Goal: Complete application form

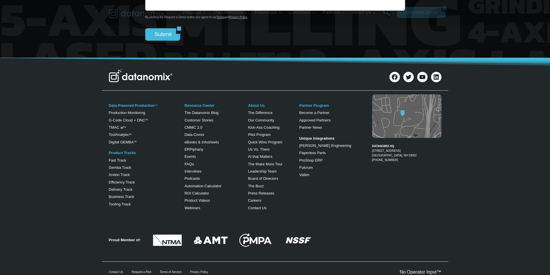
scroll to position [2334, 0]
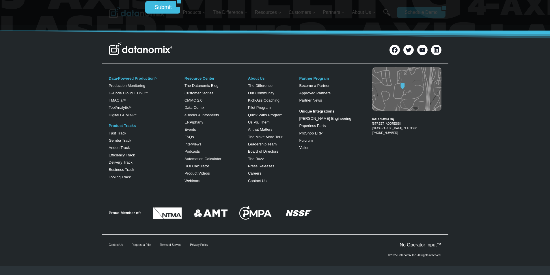
click at [254, 57] on div at bounding box center [217, 49] width 216 height 15
type input "AubreyFunk"
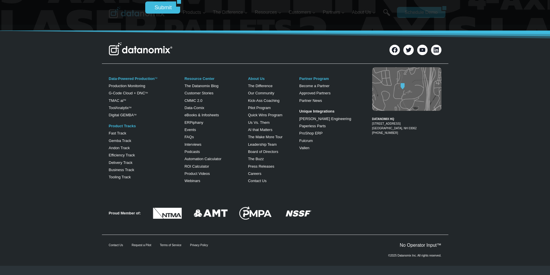
type input "[PERSON_NAME][EMAIL_ADDRESS][DOMAIN_NAME]+18672628248"
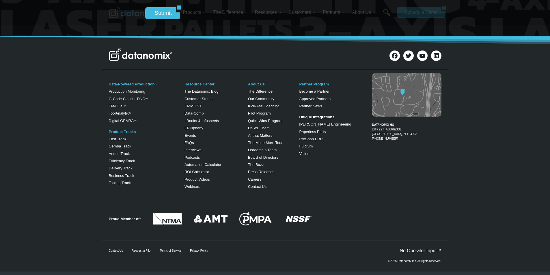
type input "Kuhic - [PERSON_NAME]"
type input "27"
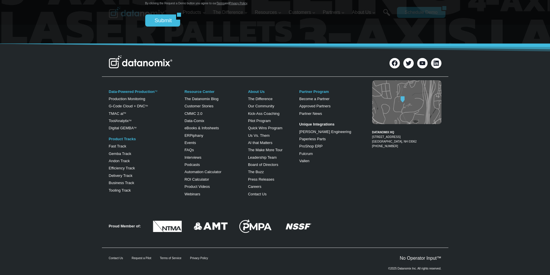
type input "AubreyFunkAubreyFunk"
type input "[PERSON_NAME][EMAIL_ADDRESS][DOMAIN_NAME]+[EMAIL_ADDRESS][DOMAIN_NAME]"
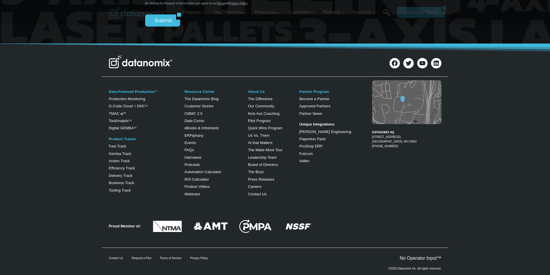
type input "Kuhic - [PERSON_NAME]+18672628248"
type input "Kuhic - [PERSON_NAME]"
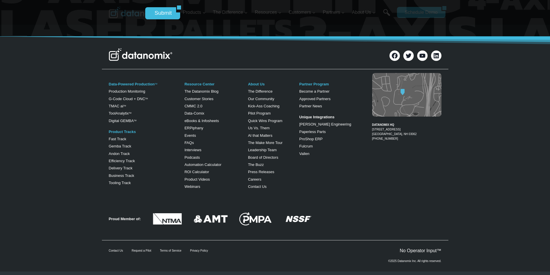
click at [152, 19] on input "Submit" at bounding box center [160, 13] width 31 height 12
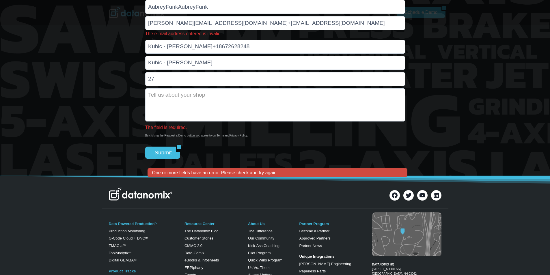
scroll to position [2154, 0]
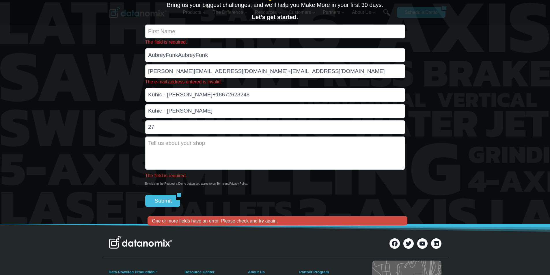
click at [139, 18] on img at bounding box center [138, 13] width 58 height 12
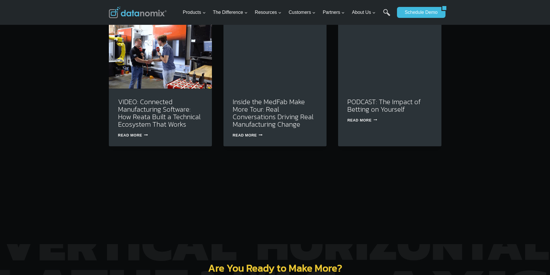
scroll to position [1941, 0]
